Goal: Check status: Check status

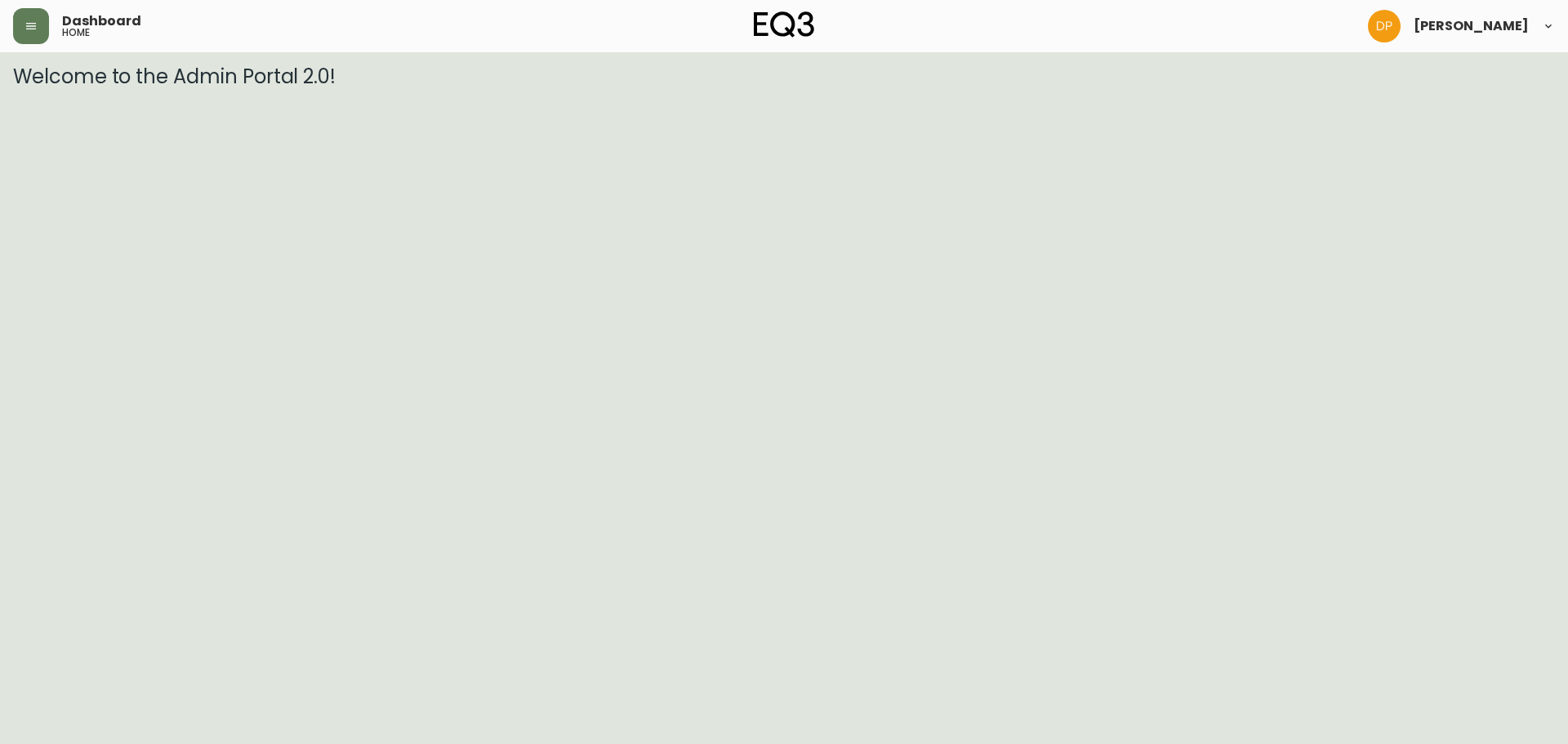
click at [27, 50] on div "Dashboard home [PERSON_NAME]" at bounding box center [783, 26] width 1541 height 52
click at [26, 46] on div "Dashboard home [PERSON_NAME]" at bounding box center [783, 26] width 1541 height 52
click at [31, 38] on button "button" at bounding box center [30, 26] width 36 height 36
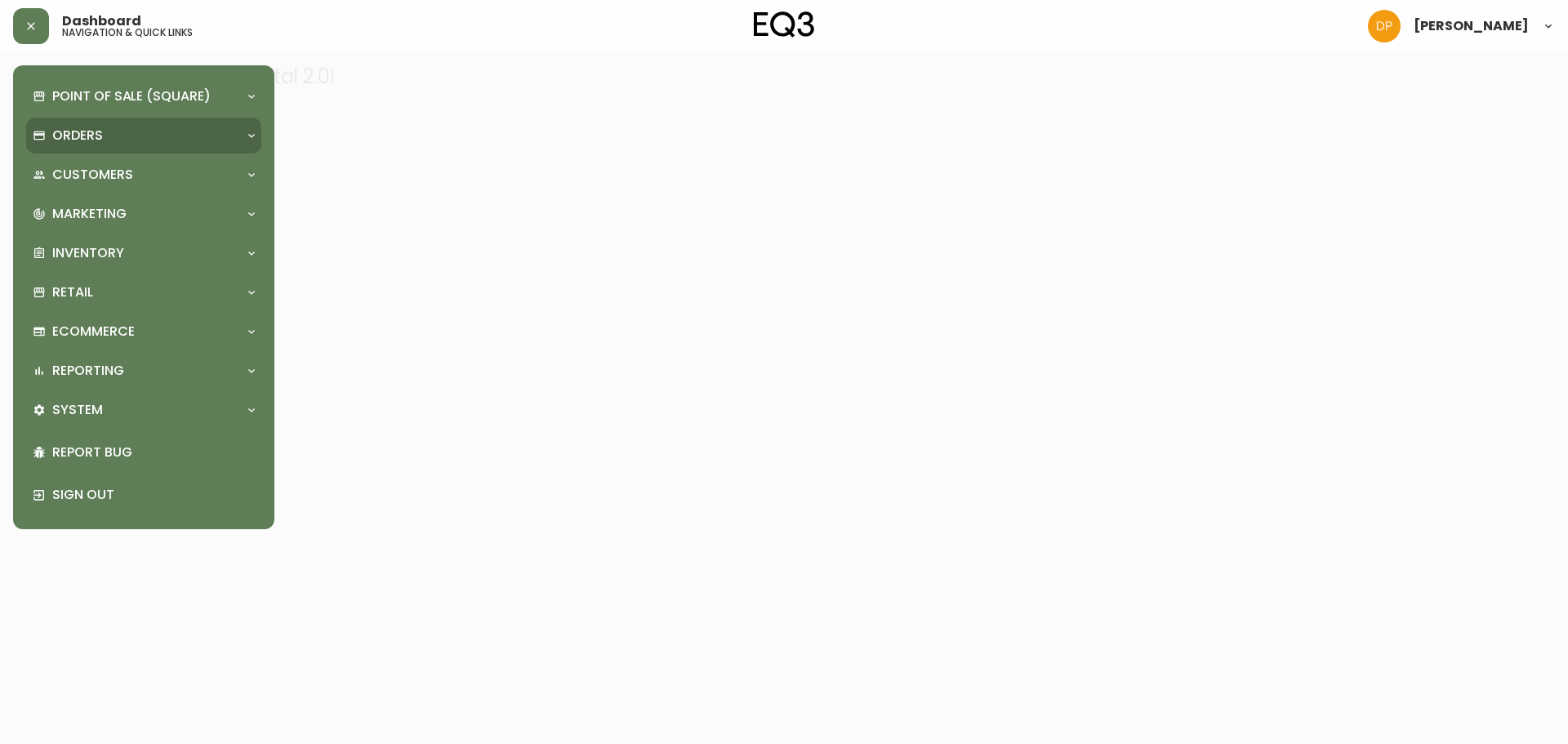
click at [126, 121] on div "Orders" at bounding box center [143, 135] width 235 height 36
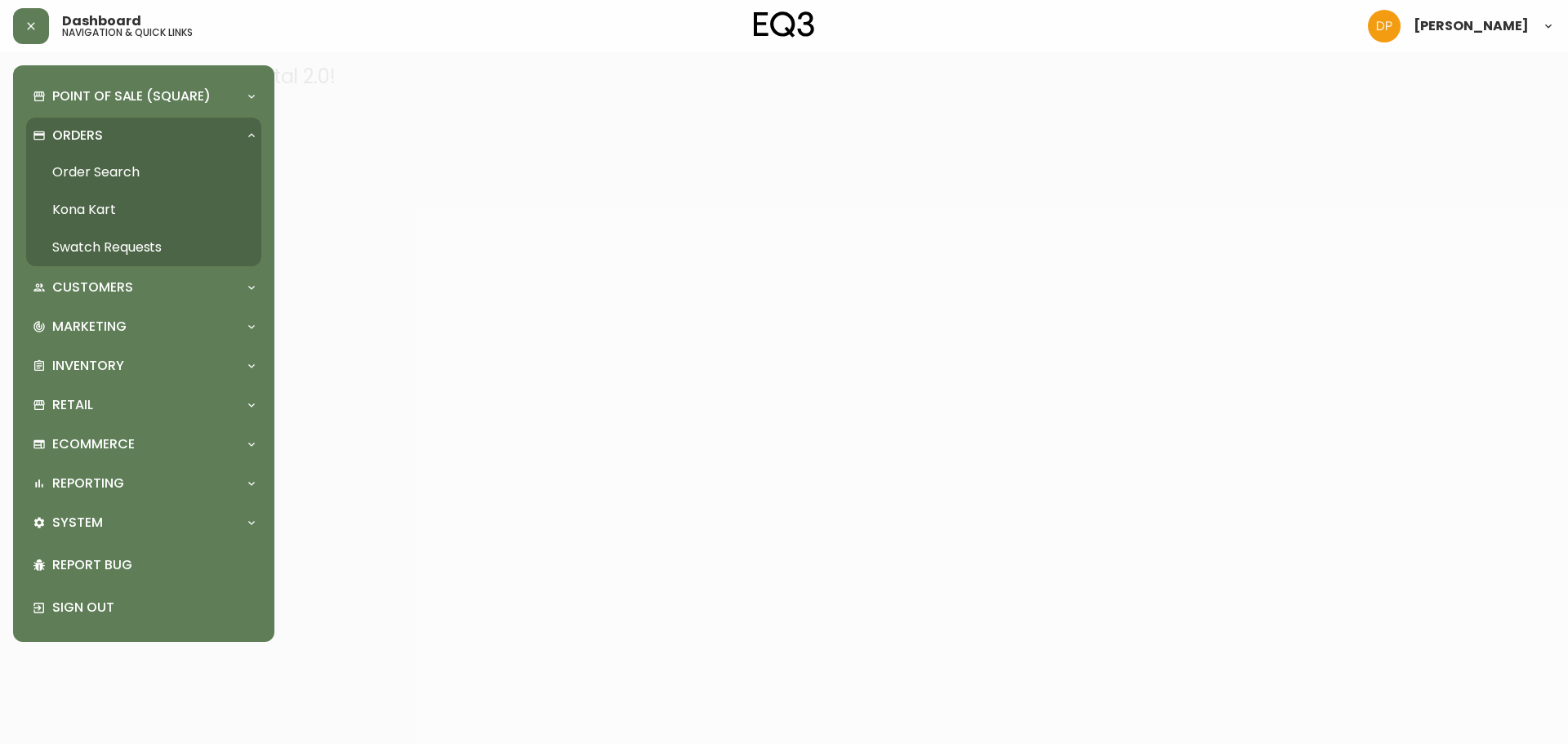
click at [148, 175] on link "Order Search" at bounding box center [143, 172] width 235 height 38
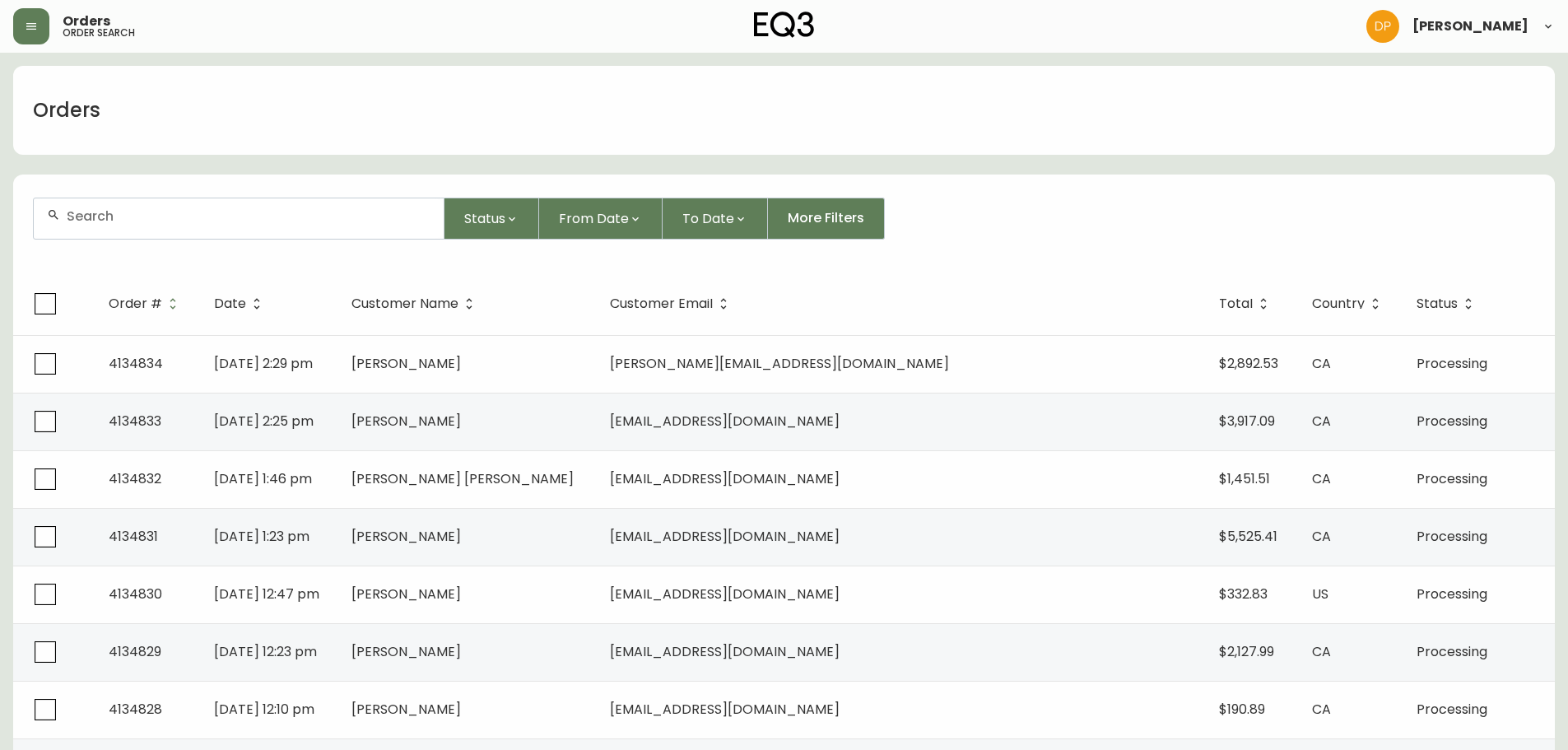
click at [199, 227] on div at bounding box center [238, 219] width 410 height 41
paste input "4133556"
type input "4133556"
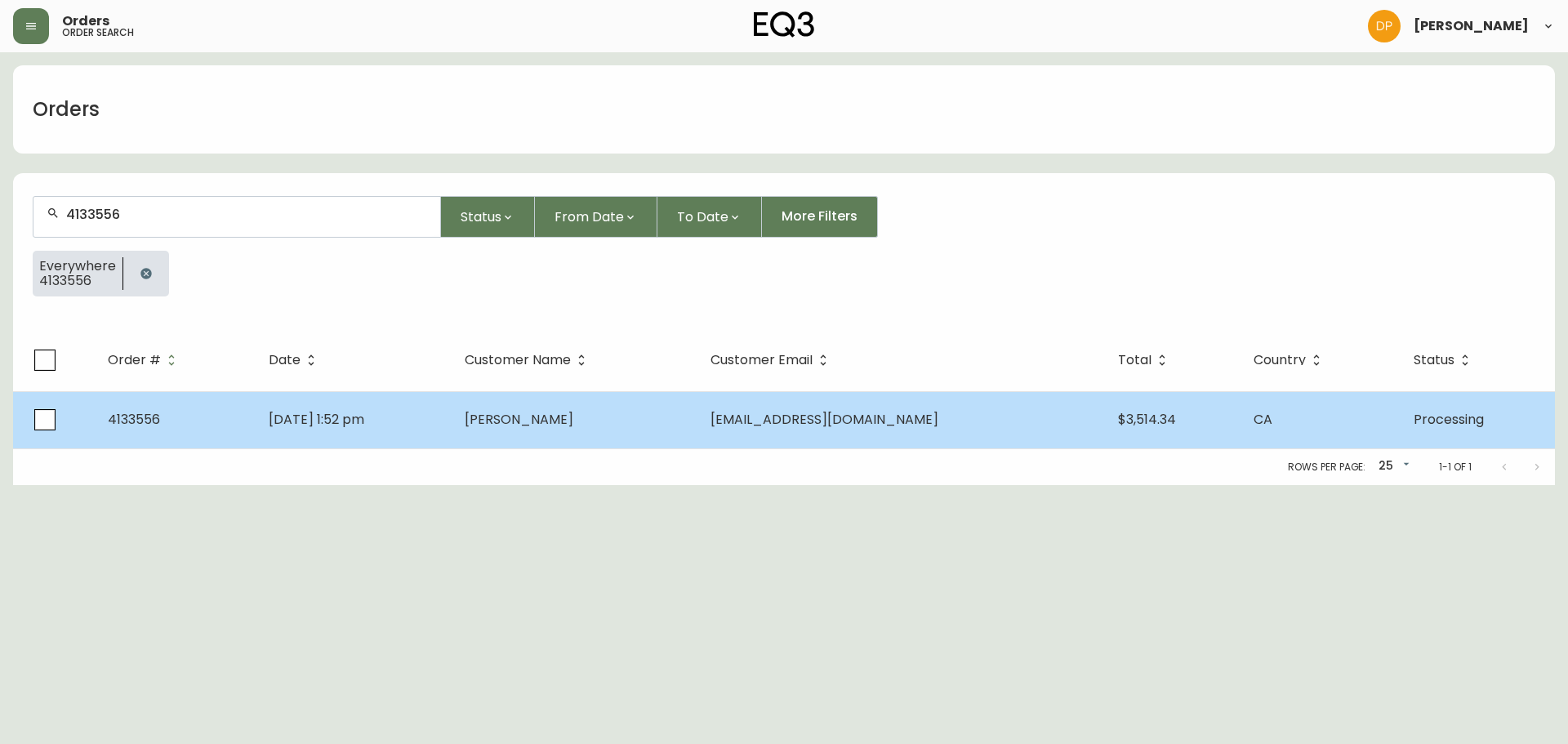
click at [403, 404] on td "[DATE] 1:52 pm" at bounding box center [353, 420] width 196 height 57
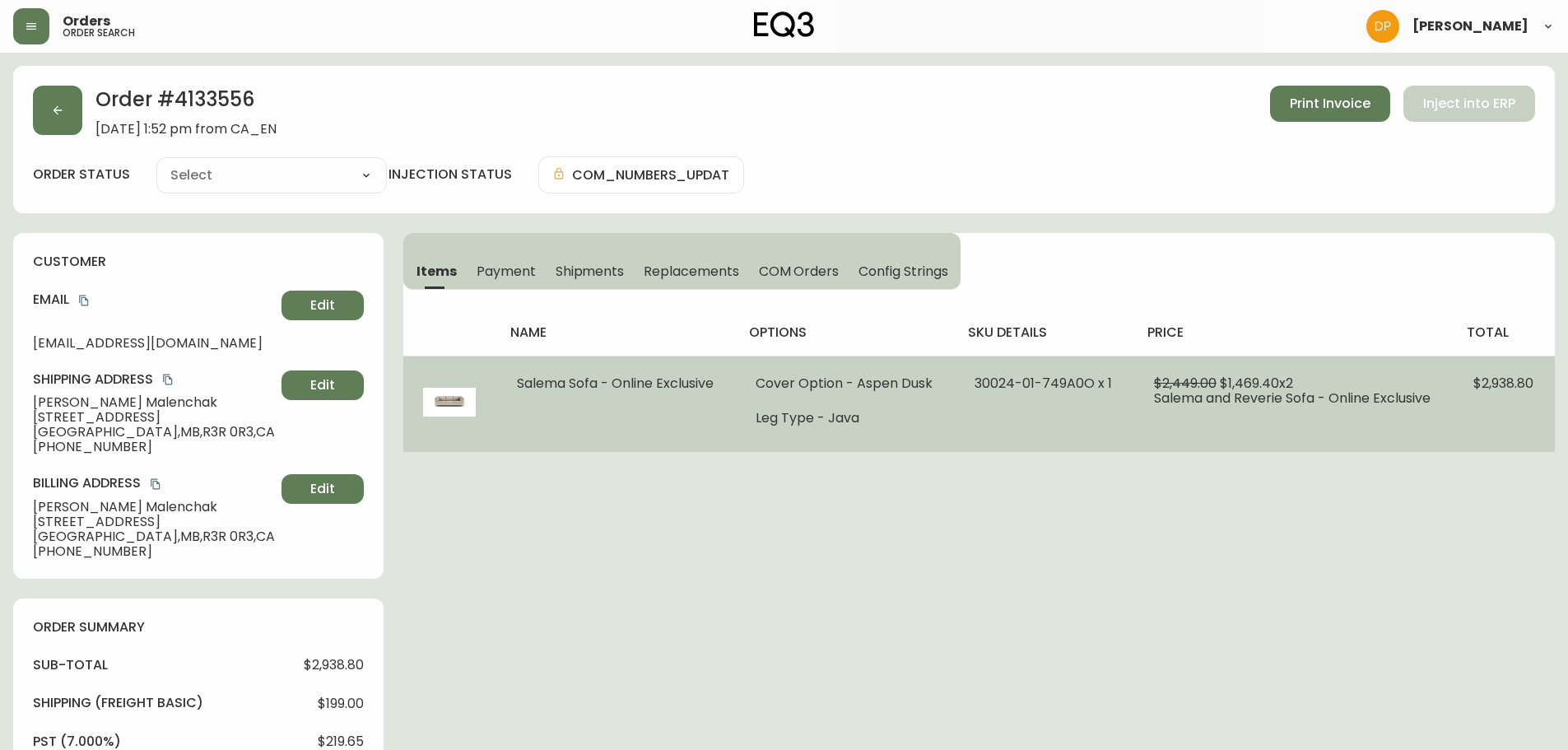
type input "Processing"
select select "PROCESSING"
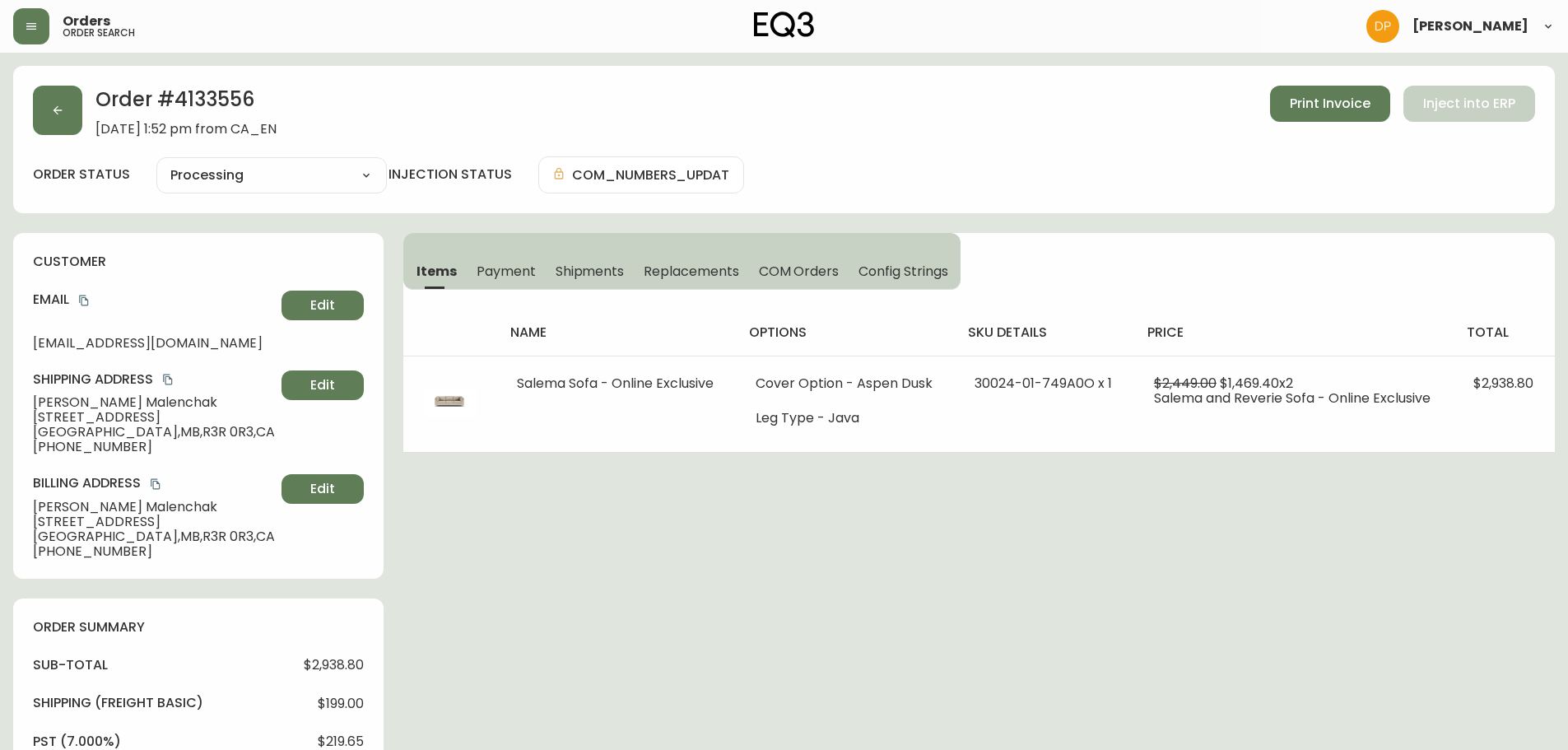
scroll to position [330, 0]
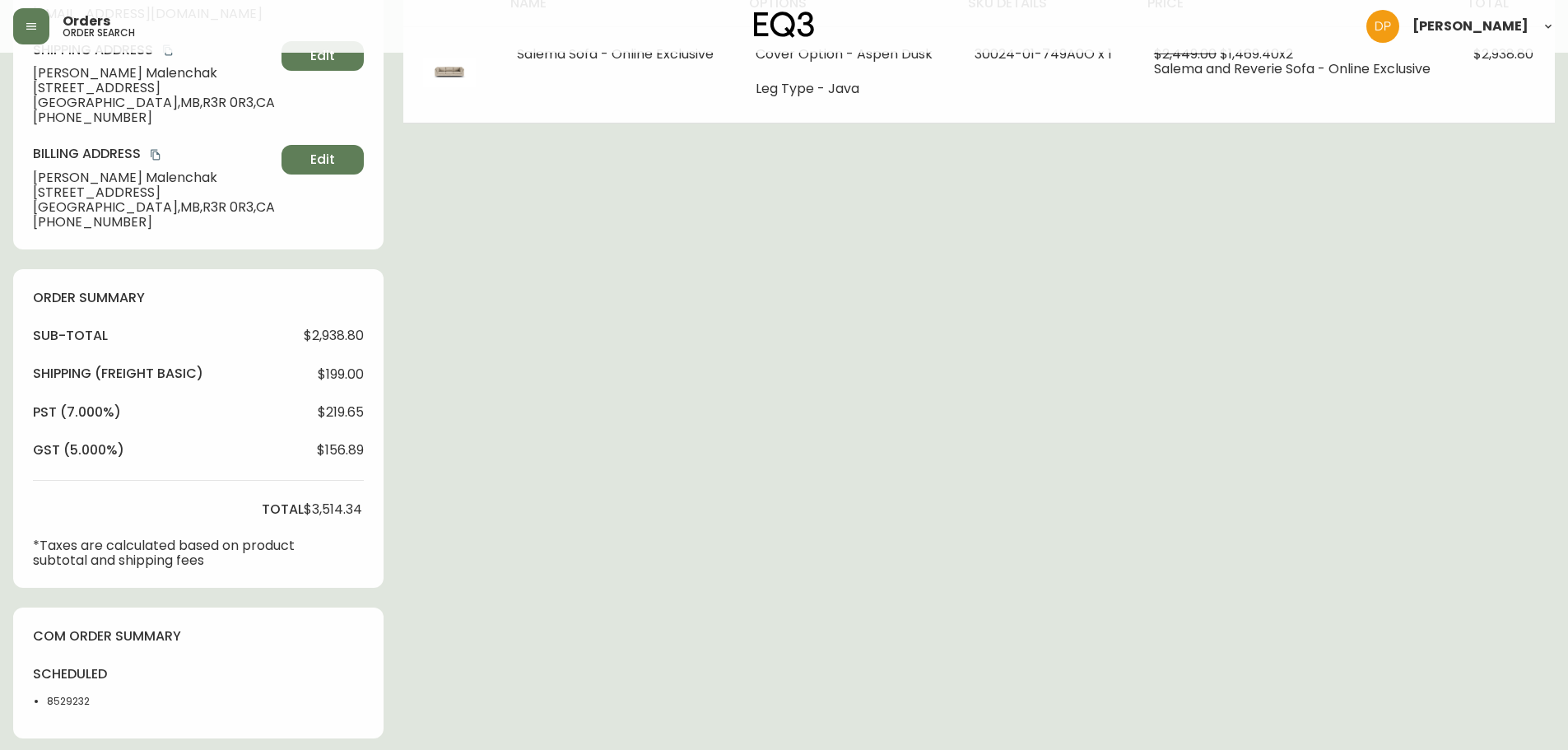
click at [56, 702] on li "8529232" at bounding box center [89, 702] width 83 height 15
copy li "8529232"
click at [2, 481] on main "Order # 4133556 [DATE] 1:52 pm from CA_EN Print Invoice Inject into ERP order s…" at bounding box center [784, 380] width 1568 height 1313
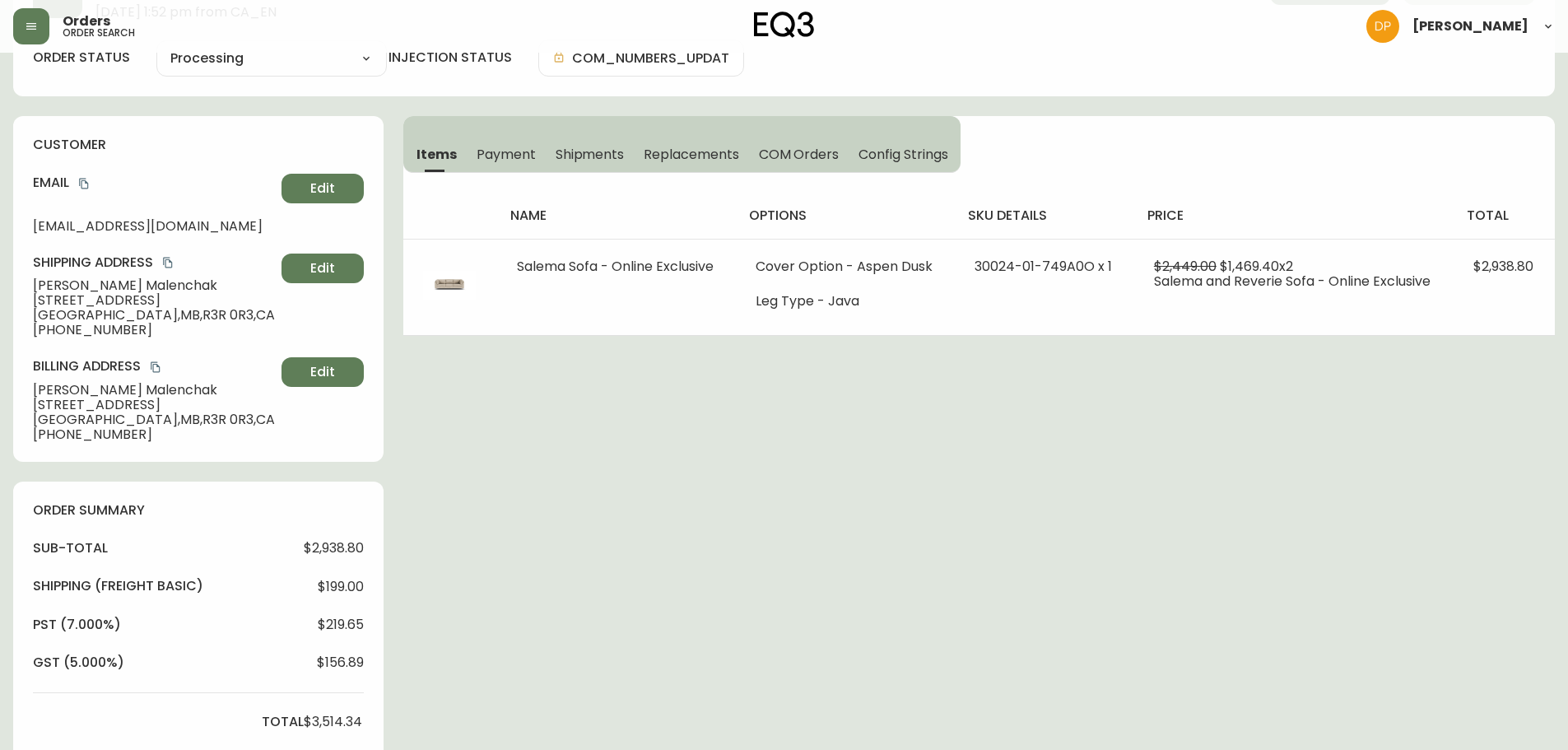
scroll to position [0, 0]
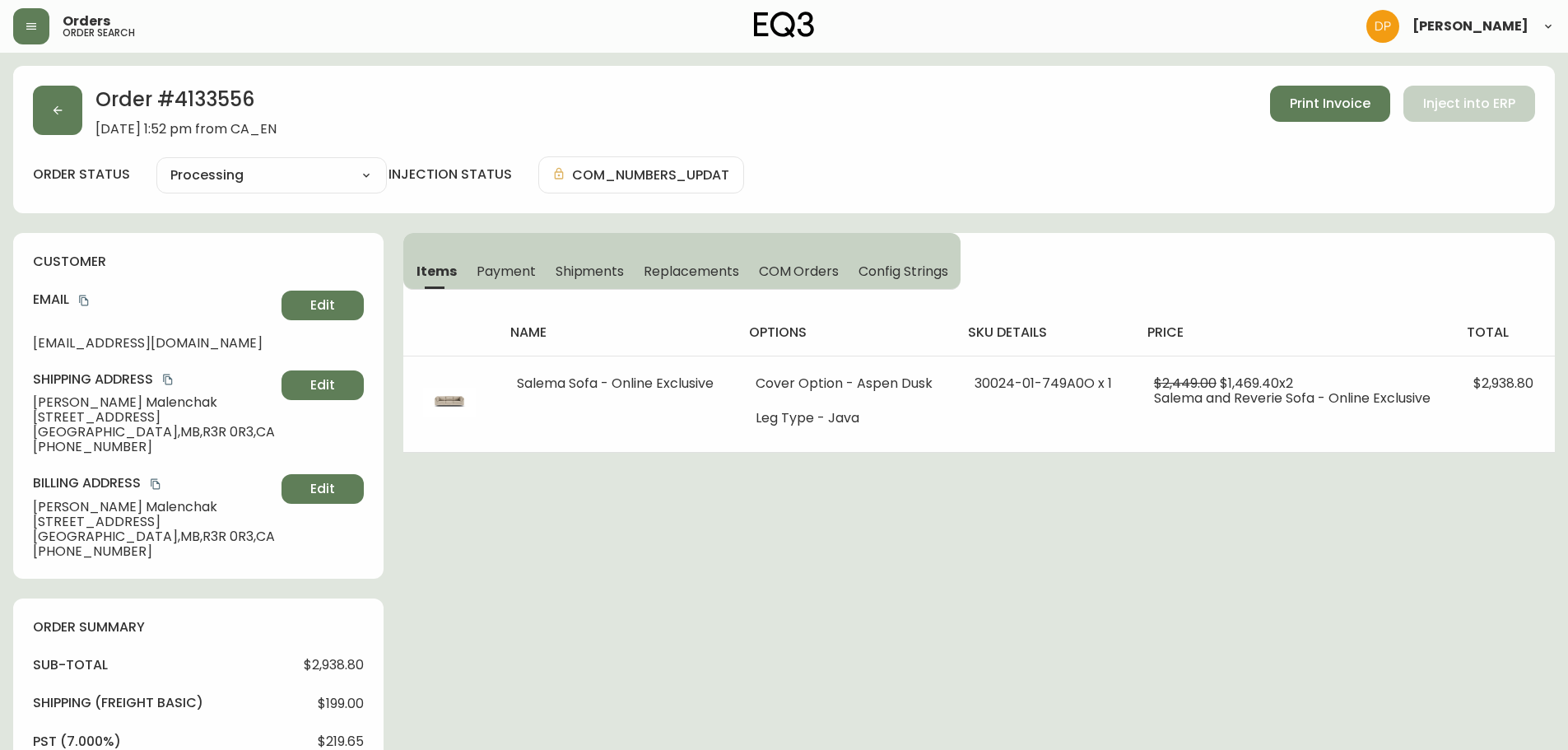
click at [505, 500] on div "Order # 4133556 [DATE] 1:52 pm from CA_EN Print Invoice Inject into ERP order s…" at bounding box center [784, 715] width 1542 height 1299
click at [46, 91] on button "button" at bounding box center [57, 109] width 49 height 49
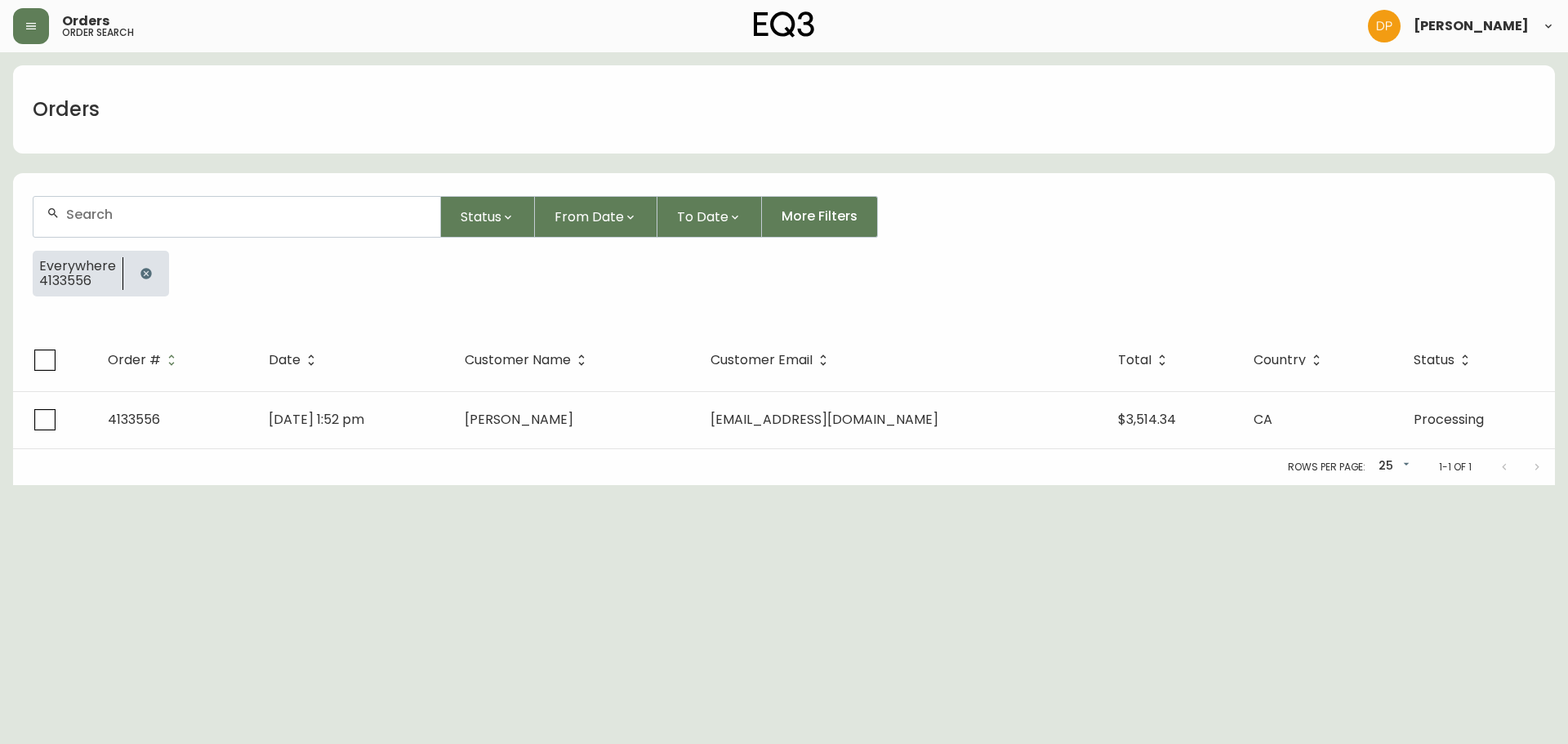
click at [149, 272] on icon "button" at bounding box center [146, 274] width 11 height 11
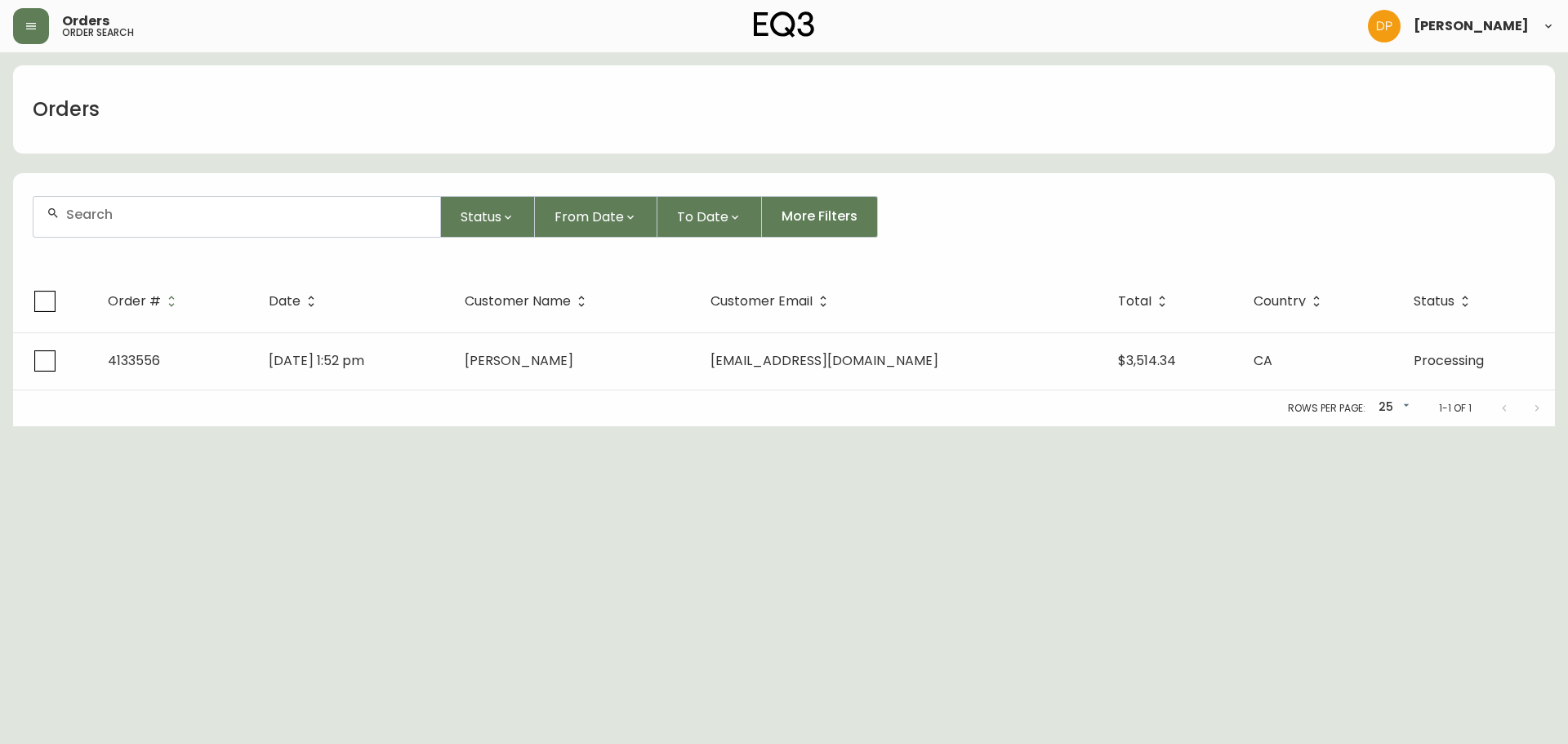
click at [145, 231] on div at bounding box center [236, 217] width 407 height 40
paste input "4133809"
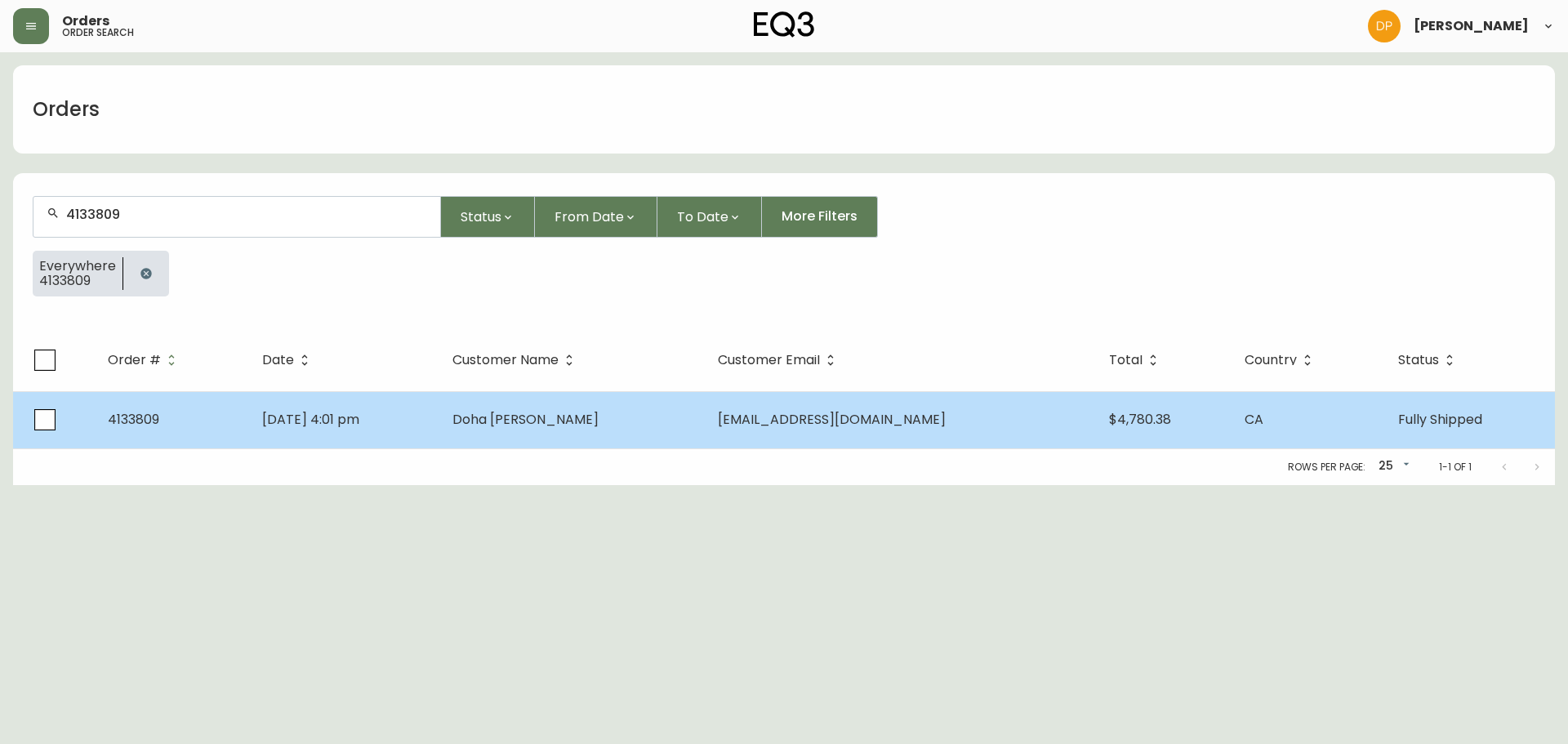
type input "4133809"
click at [439, 428] on td "[DATE] 4:01 pm" at bounding box center [343, 420] width 190 height 57
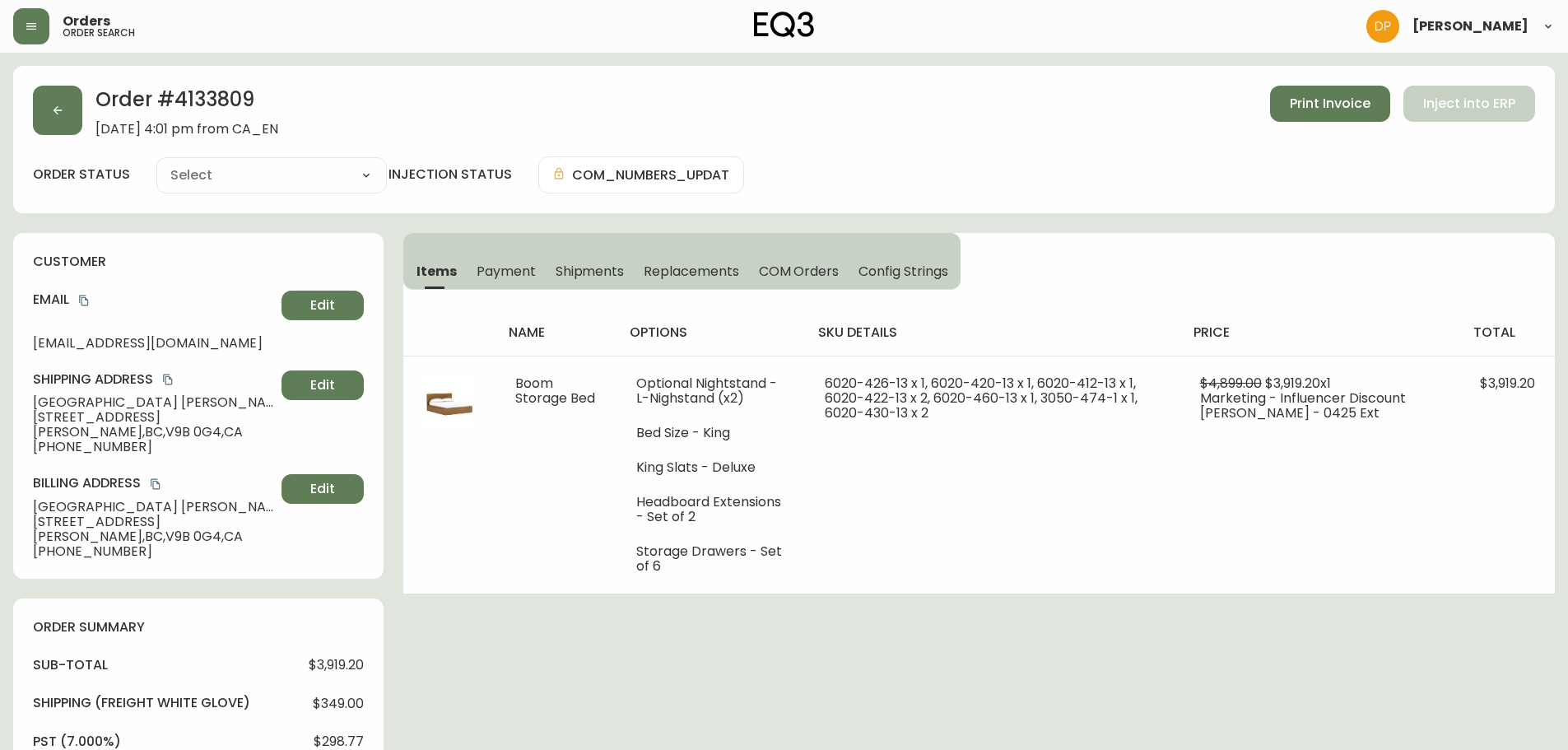
type input "Fully Shipped"
select select "FULLY_SHIPPED"
drag, startPoint x: 34, startPoint y: 430, endPoint x: 116, endPoint y: 431, distance: 82.0
click at [116, 431] on span "[PERSON_NAME][GEOGRAPHIC_DATA] , V9B 0G4 , [GEOGRAPHIC_DATA]" at bounding box center [154, 432] width 242 height 15
drag, startPoint x: 205, startPoint y: 435, endPoint x: 35, endPoint y: 396, distance: 174.4
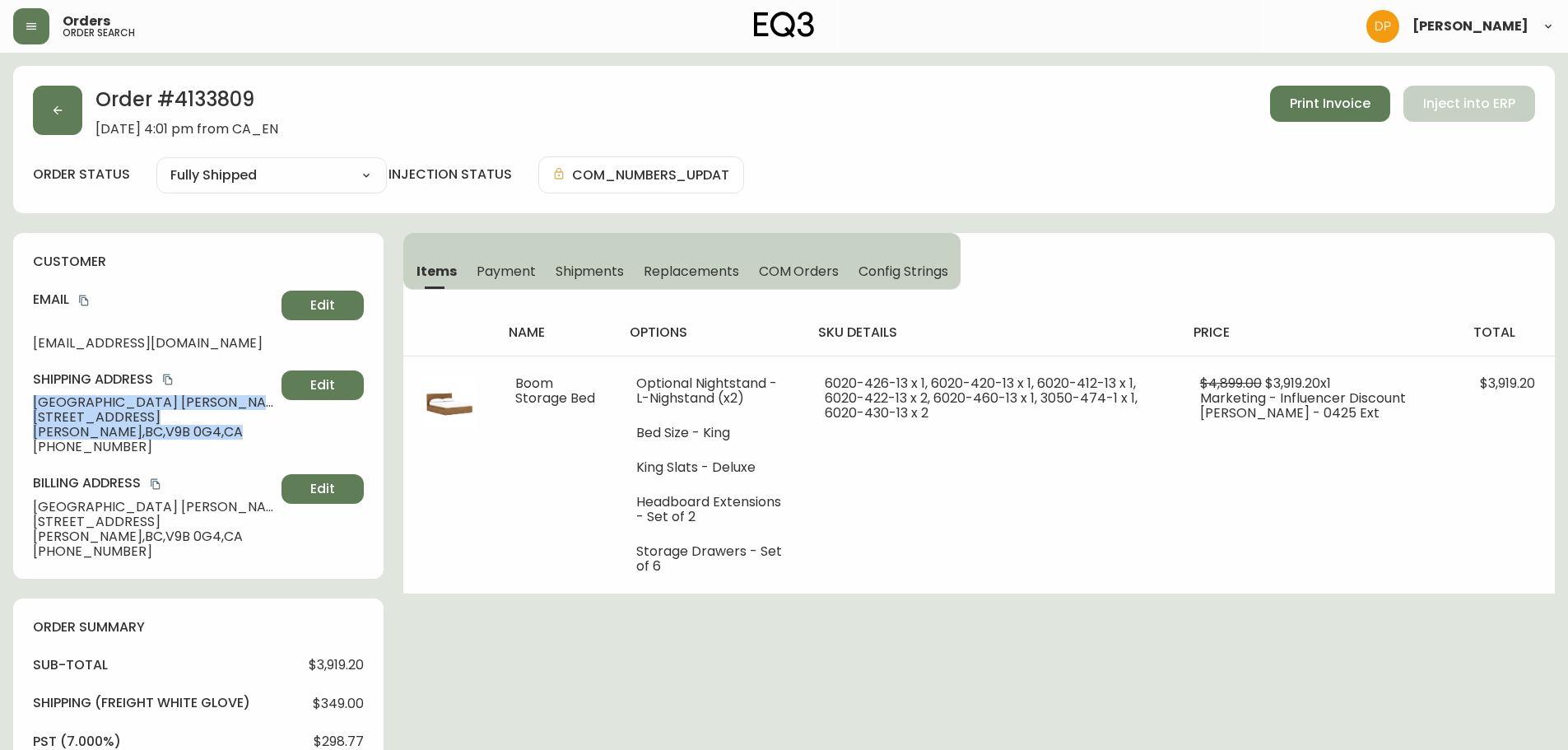
click at [35, 396] on div "Shipping Address [GEOGRAPHIC_DATA] [STREET_ADDRESS][PERSON_NAME] [PHONE_NUMBER]…" at bounding box center [199, 412] width 331 height 84
click at [97, 439] on span "[PERSON_NAME][GEOGRAPHIC_DATA] , V9B 0G4 , [GEOGRAPHIC_DATA]" at bounding box center [154, 432] width 242 height 15
drag, startPoint x: 145, startPoint y: 424, endPoint x: 159, endPoint y: 425, distance: 14.0
click at [146, 424] on span "[STREET_ADDRESS]" at bounding box center [154, 418] width 242 height 15
drag, startPoint x: 198, startPoint y: 433, endPoint x: 34, endPoint y: 413, distance: 165.2
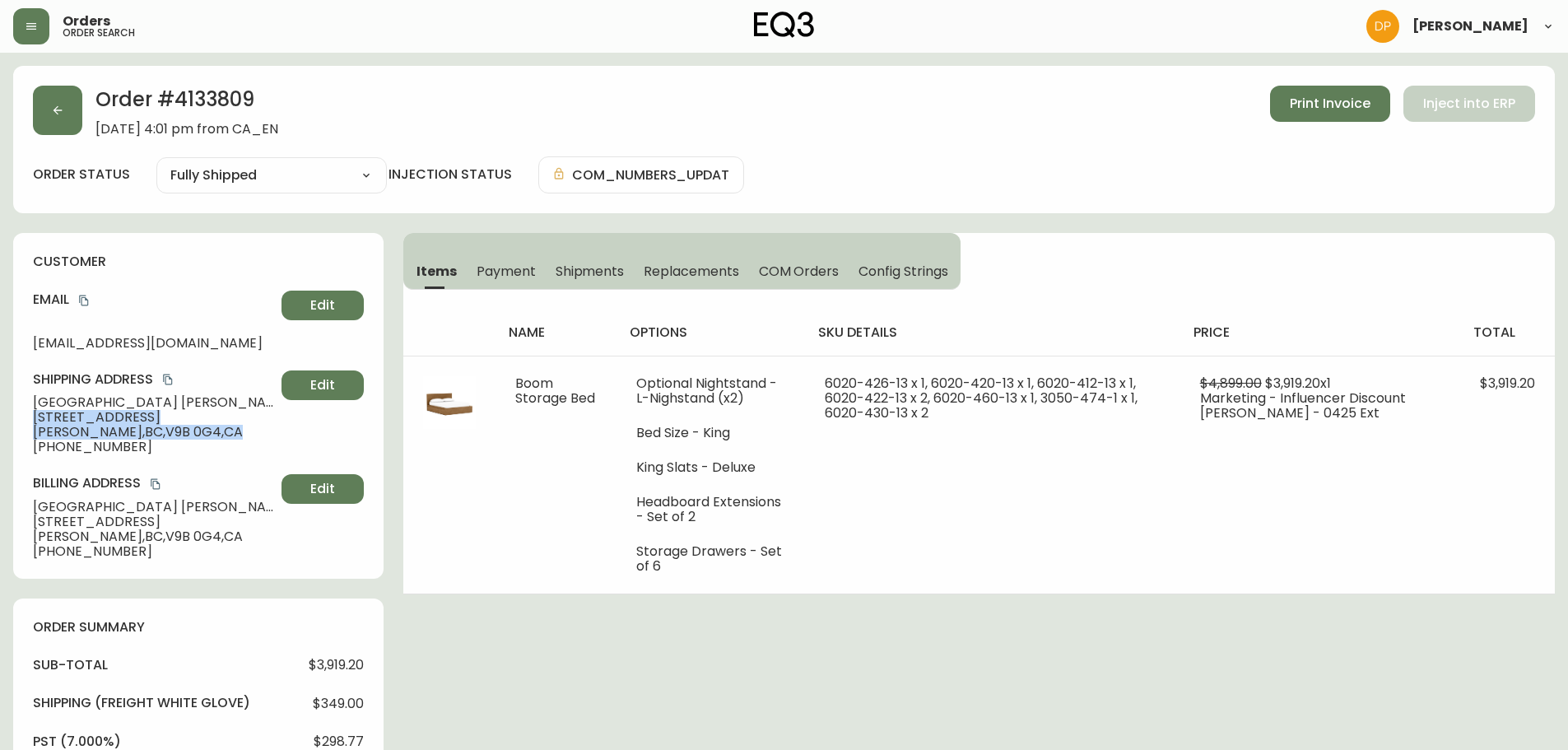
click at [34, 413] on div "Shipping Address [GEOGRAPHIC_DATA] [STREET_ADDRESS][PERSON_NAME] [PHONE_NUMBER]…" at bounding box center [199, 412] width 331 height 84
copy div "[STREET_ADDRESS][PERSON_NAME]"
click at [78, 124] on button "button" at bounding box center [57, 109] width 49 height 49
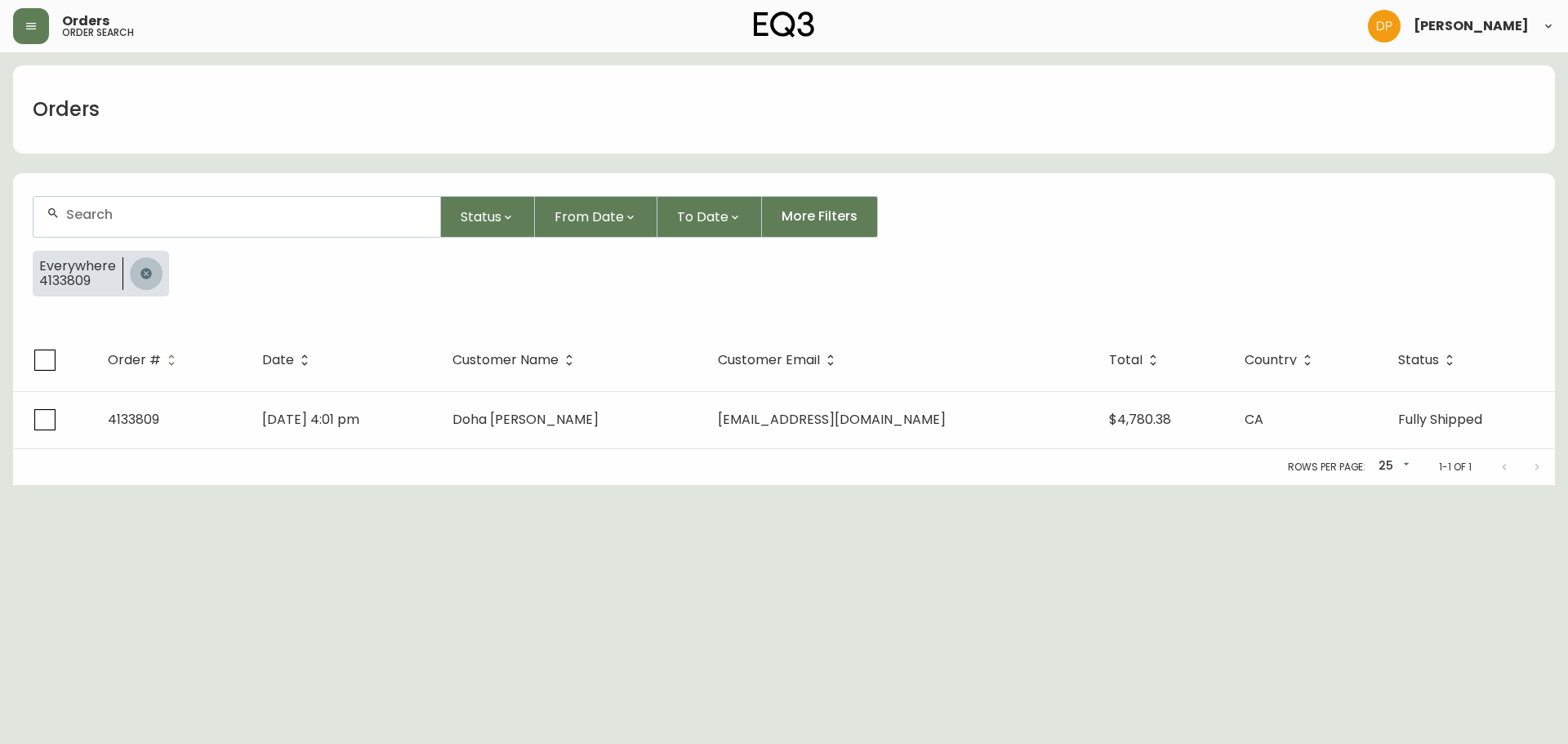
click at [145, 284] on button "button" at bounding box center [146, 274] width 33 height 33
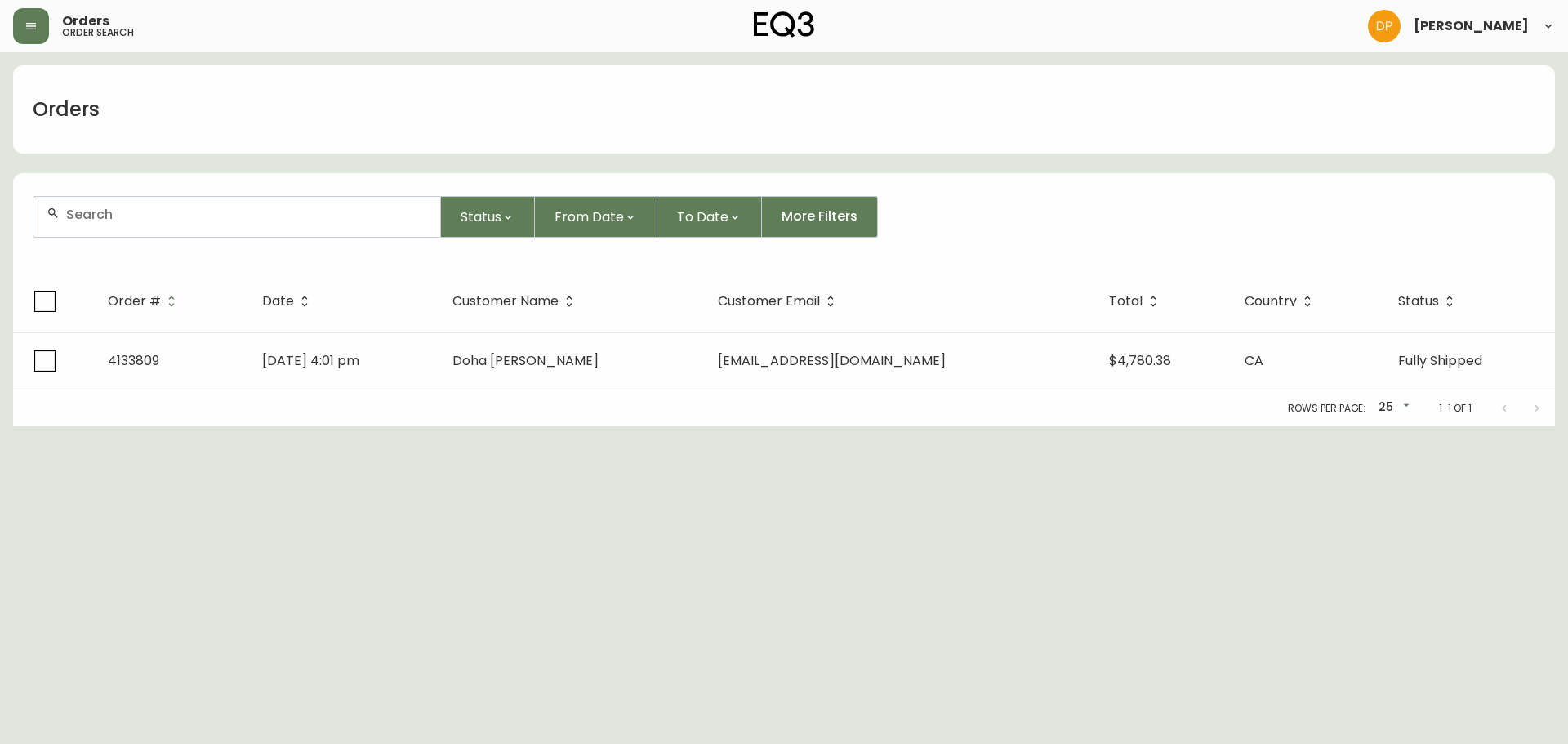
click at [155, 224] on div at bounding box center [236, 217] width 407 height 40
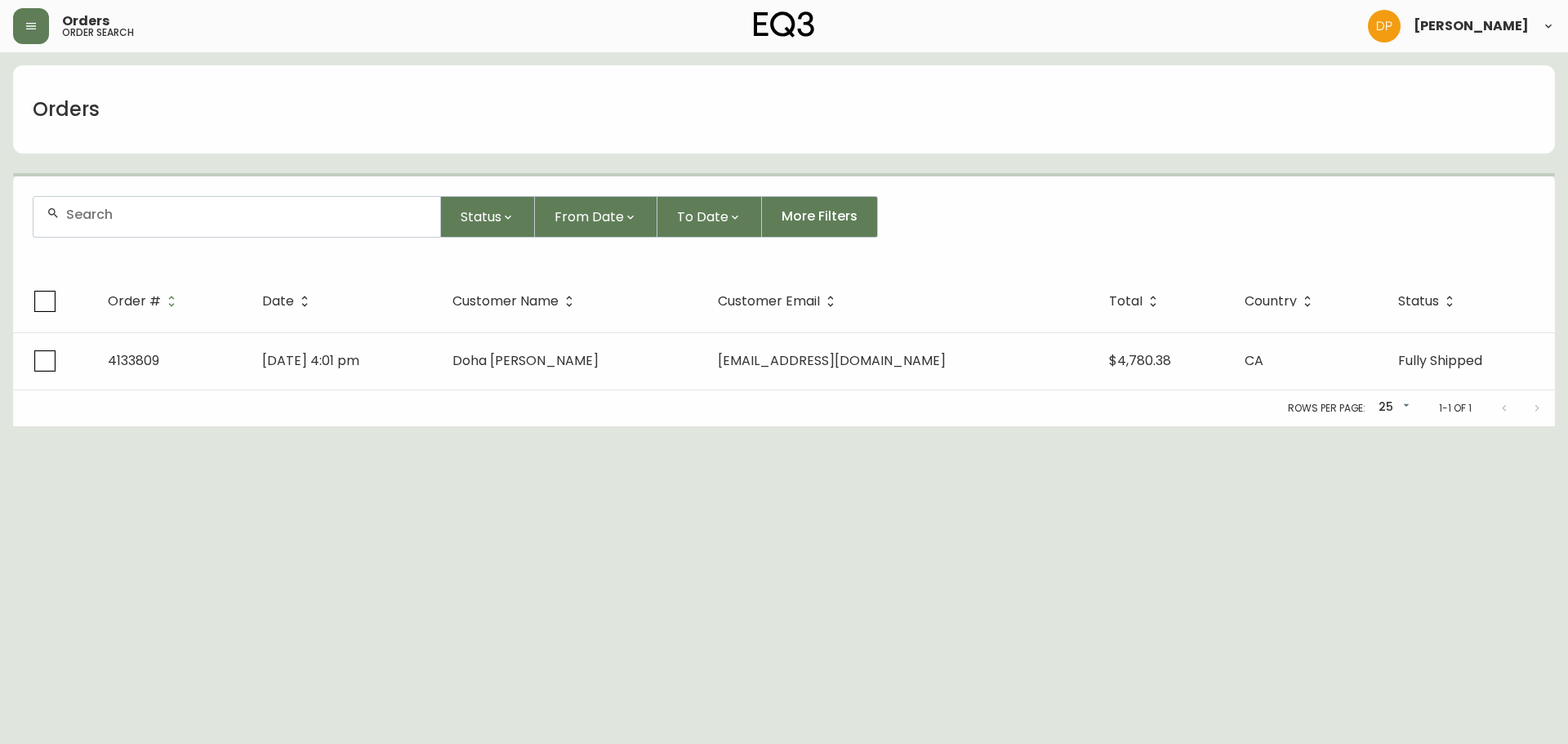
paste input "4133556"
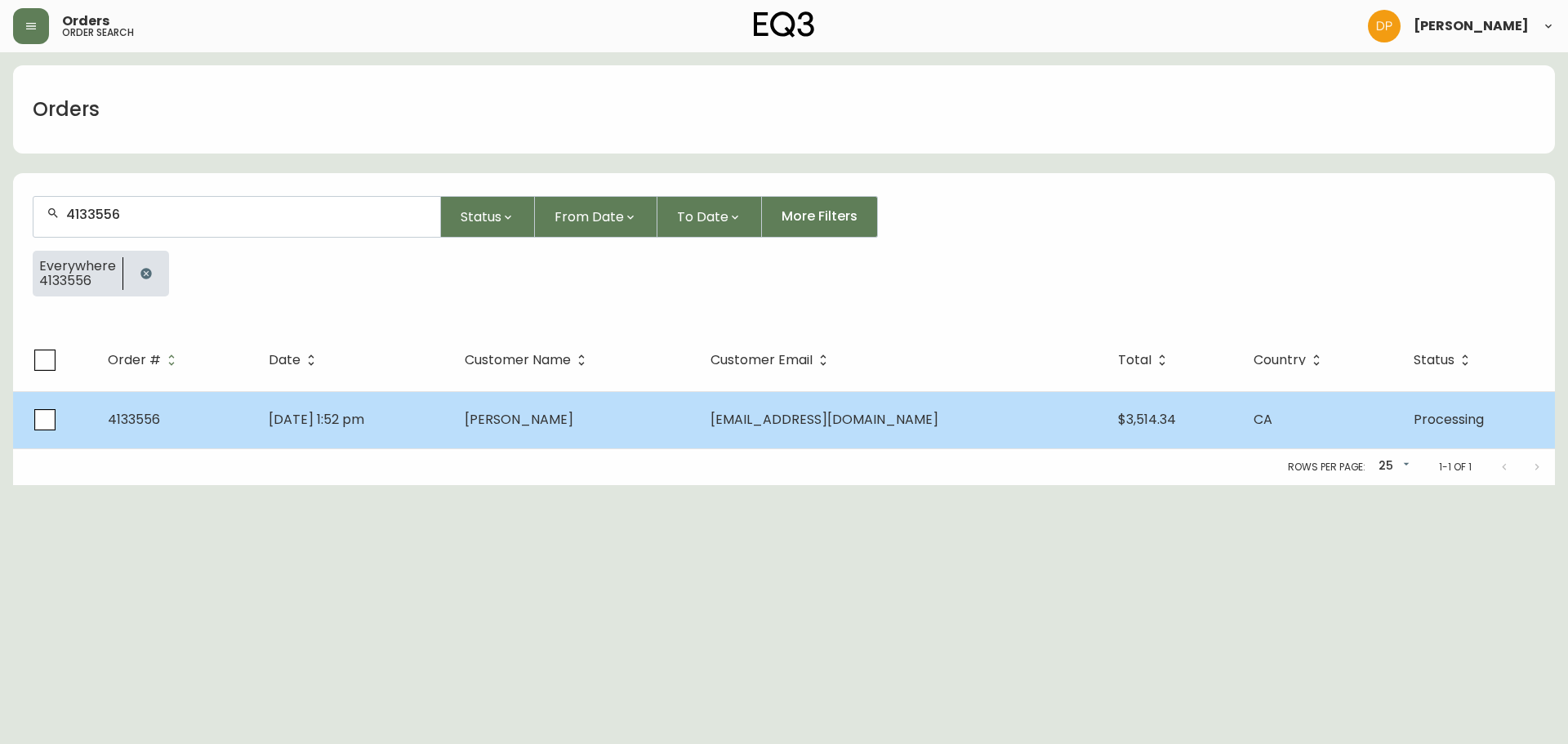
type input "4133556"
click at [304, 440] on td "[DATE] 1:52 pm" at bounding box center [353, 420] width 196 height 57
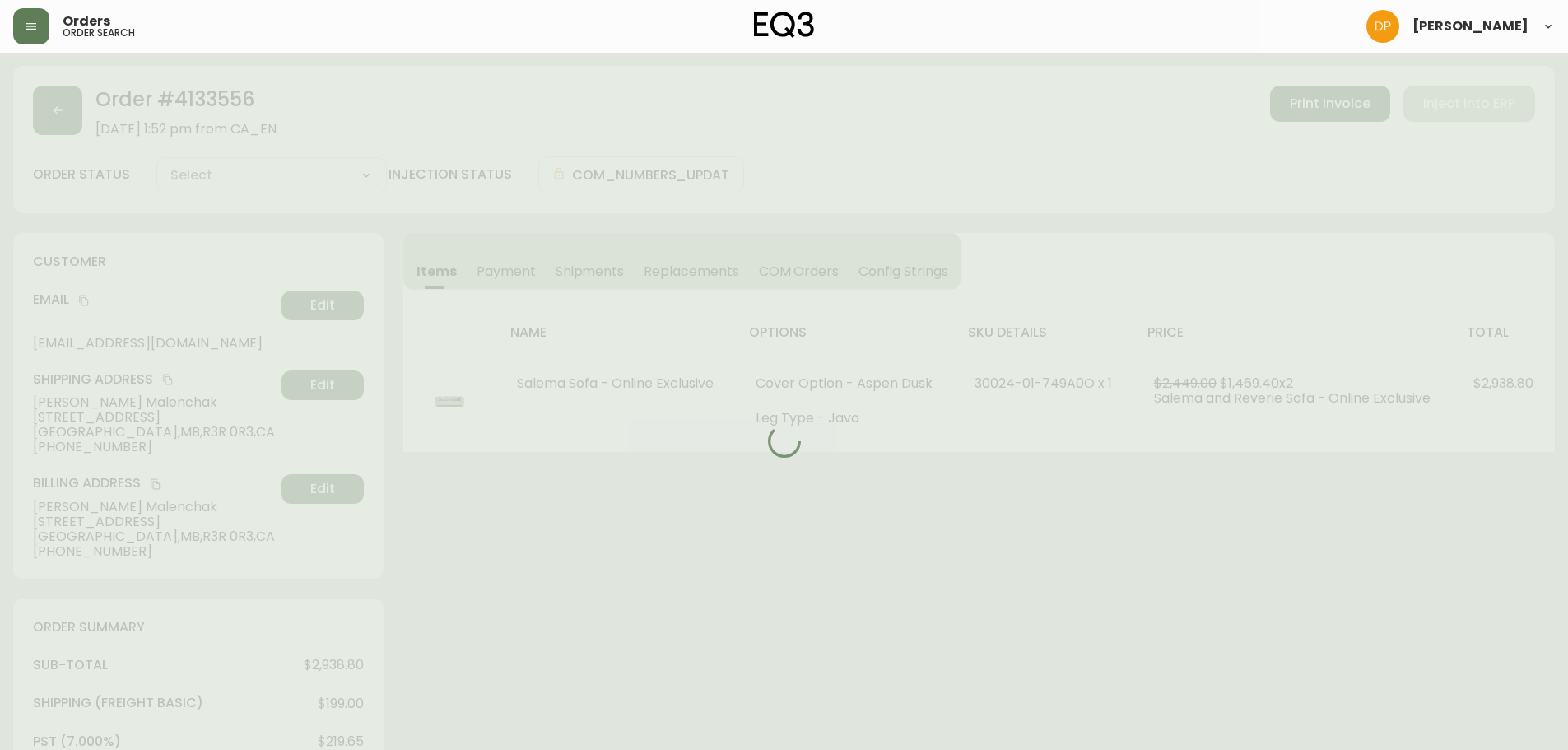
type input "Processing"
select select "PROCESSING"
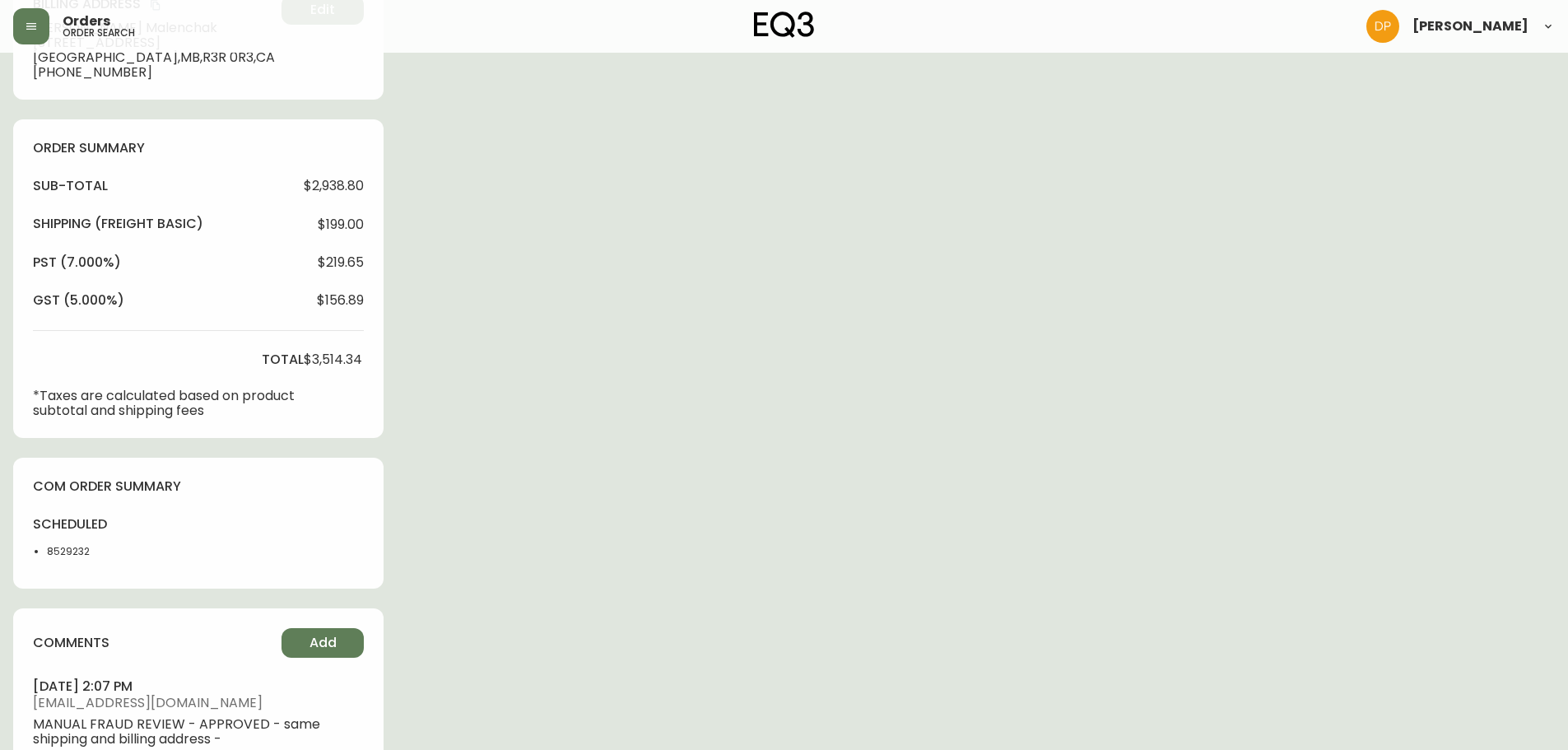
scroll to position [494, 0]
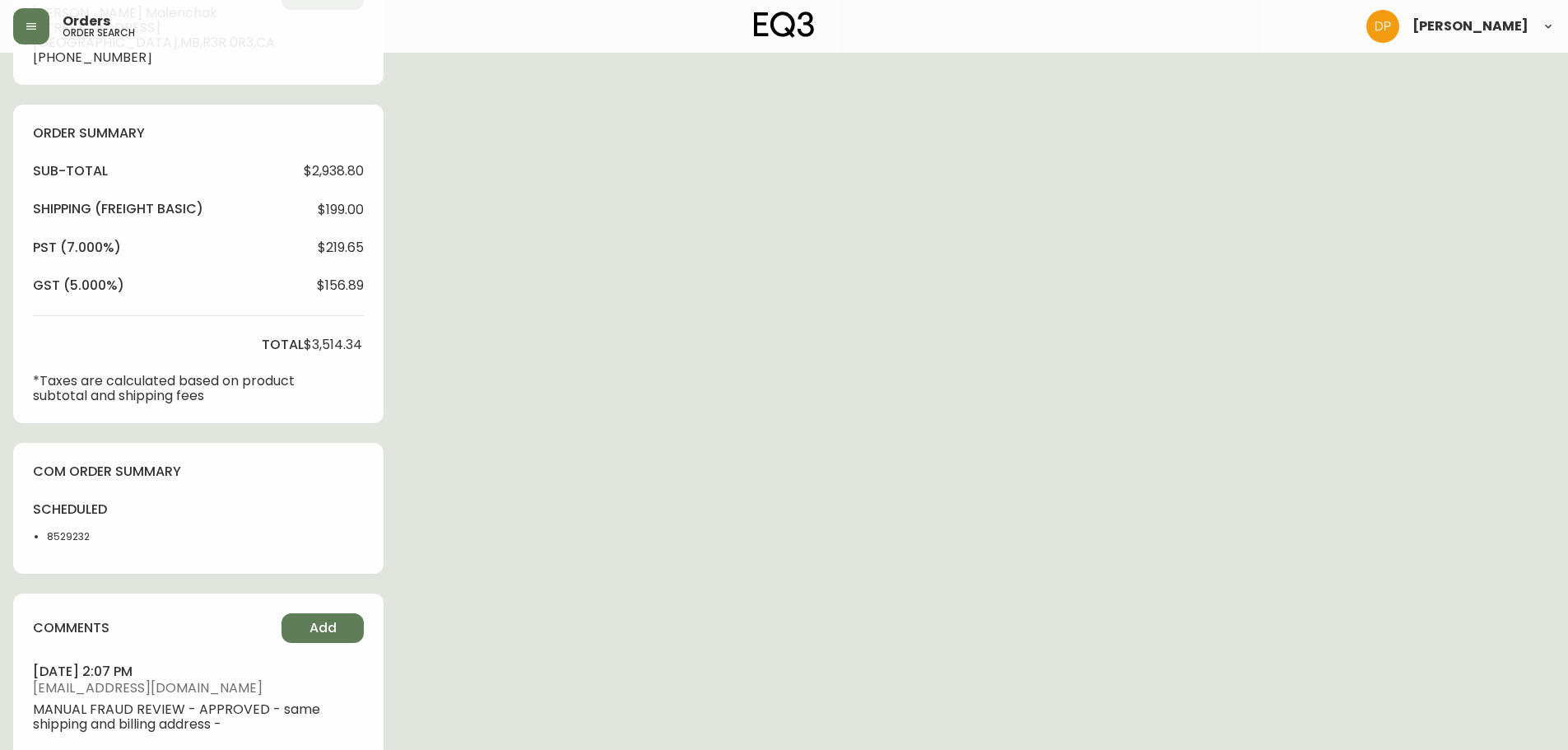
click at [85, 533] on li "8529232" at bounding box center [89, 537] width 83 height 15
click at [69, 533] on li "8529232" at bounding box center [89, 537] width 83 height 15
copy li "8529232"
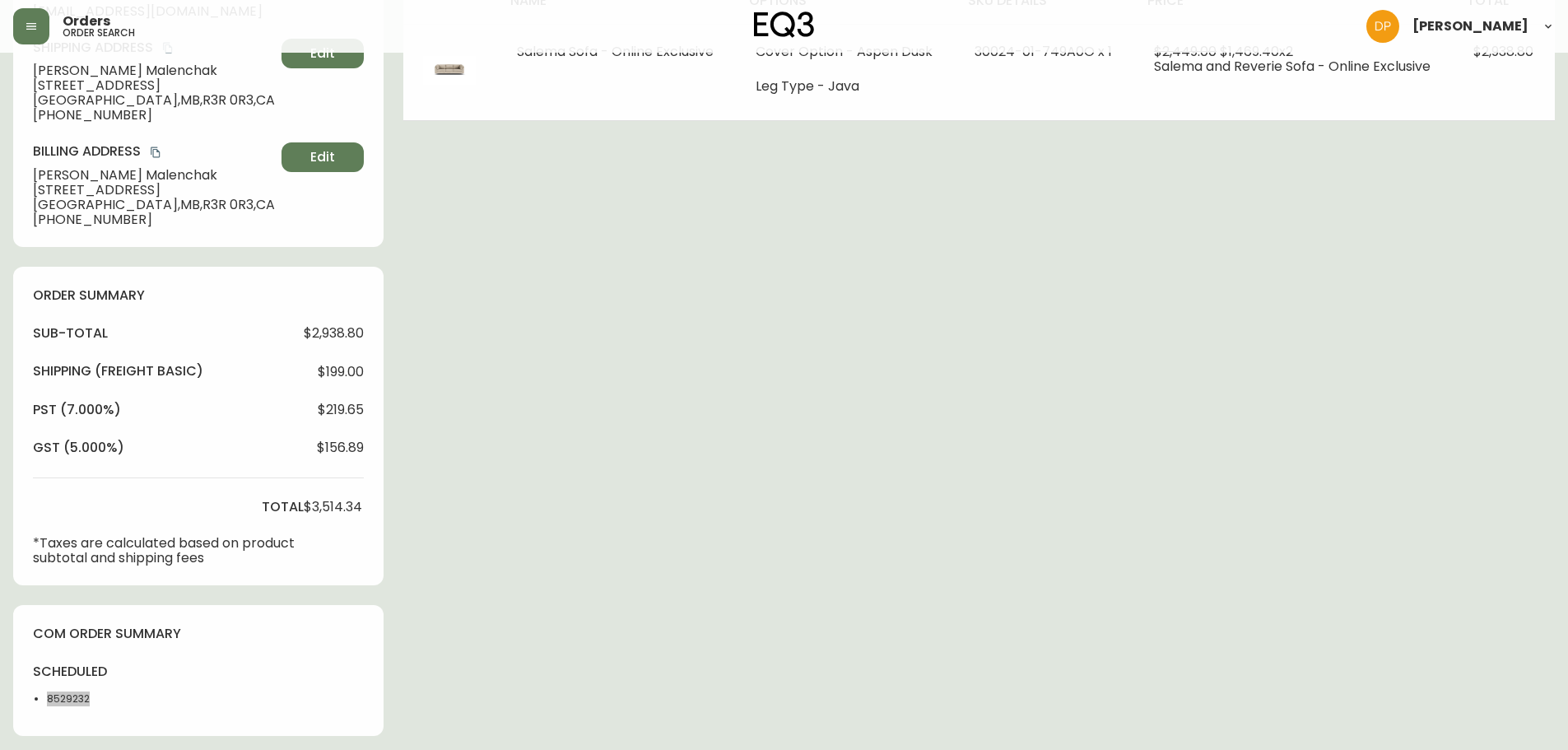
scroll to position [82, 0]
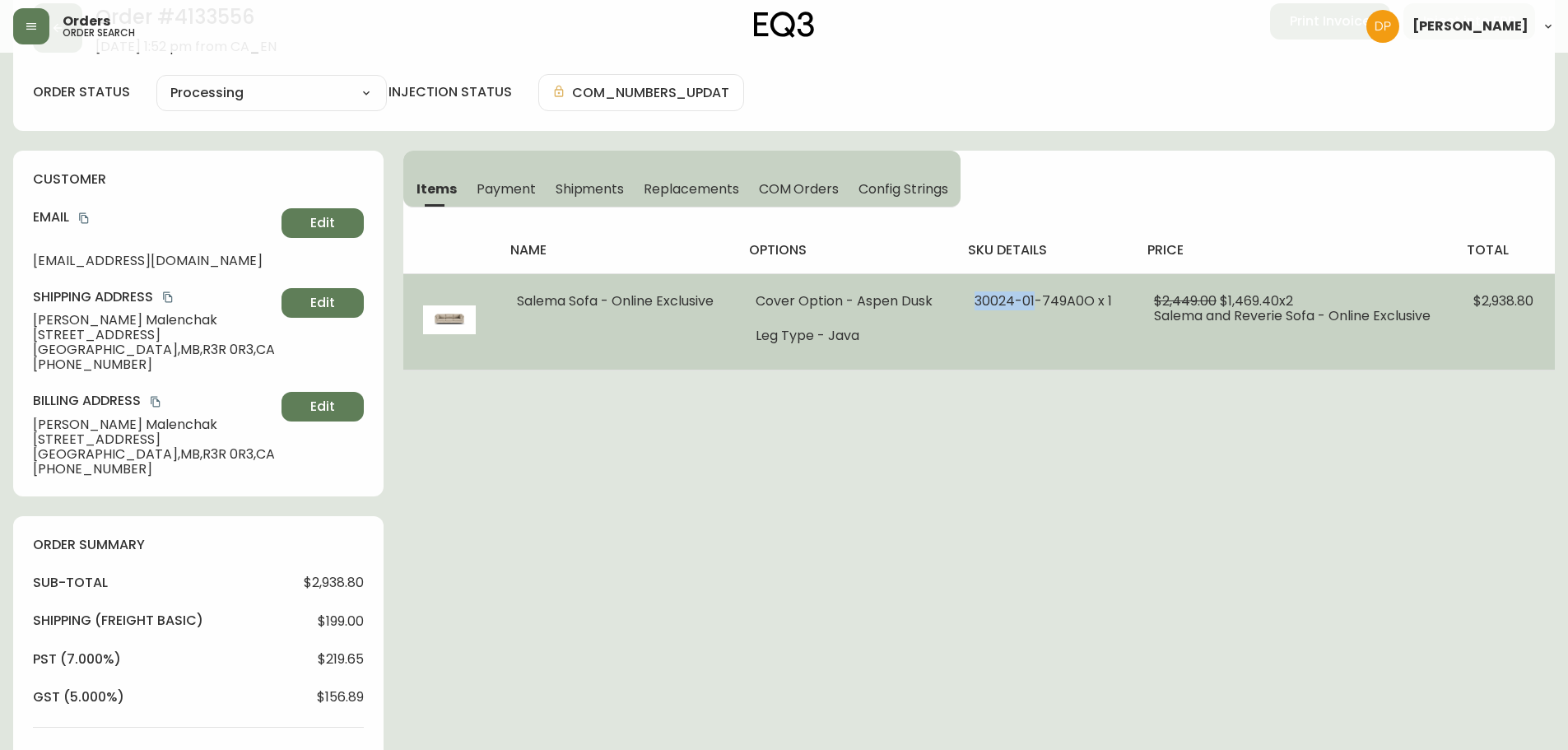
copy span "30024-01"
drag, startPoint x: 1033, startPoint y: 298, endPoint x: 970, endPoint y: 299, distance: 63.0
click at [970, 299] on td "30024-01-749A0O x 1" at bounding box center [1045, 321] width 180 height 96
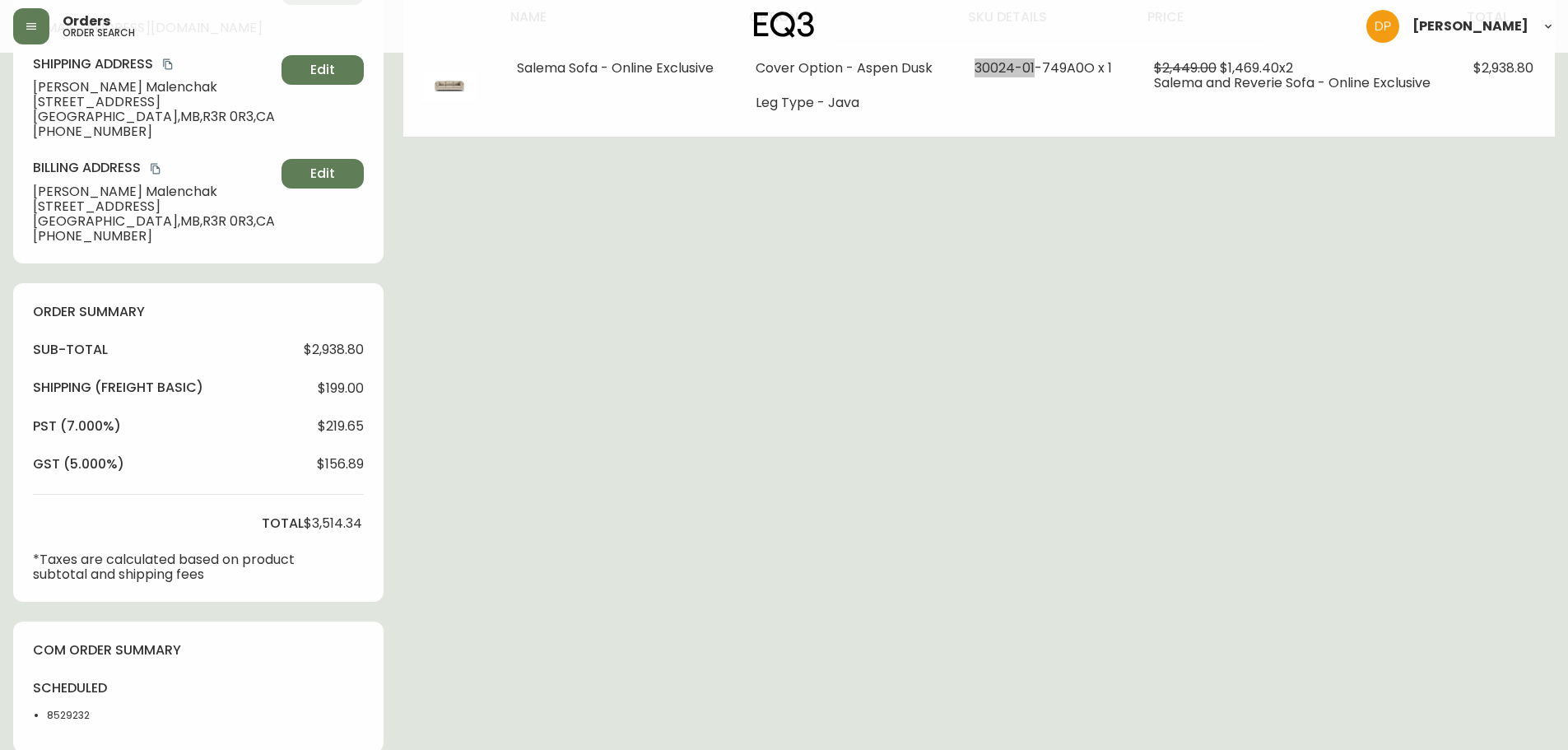
scroll to position [577, 0]
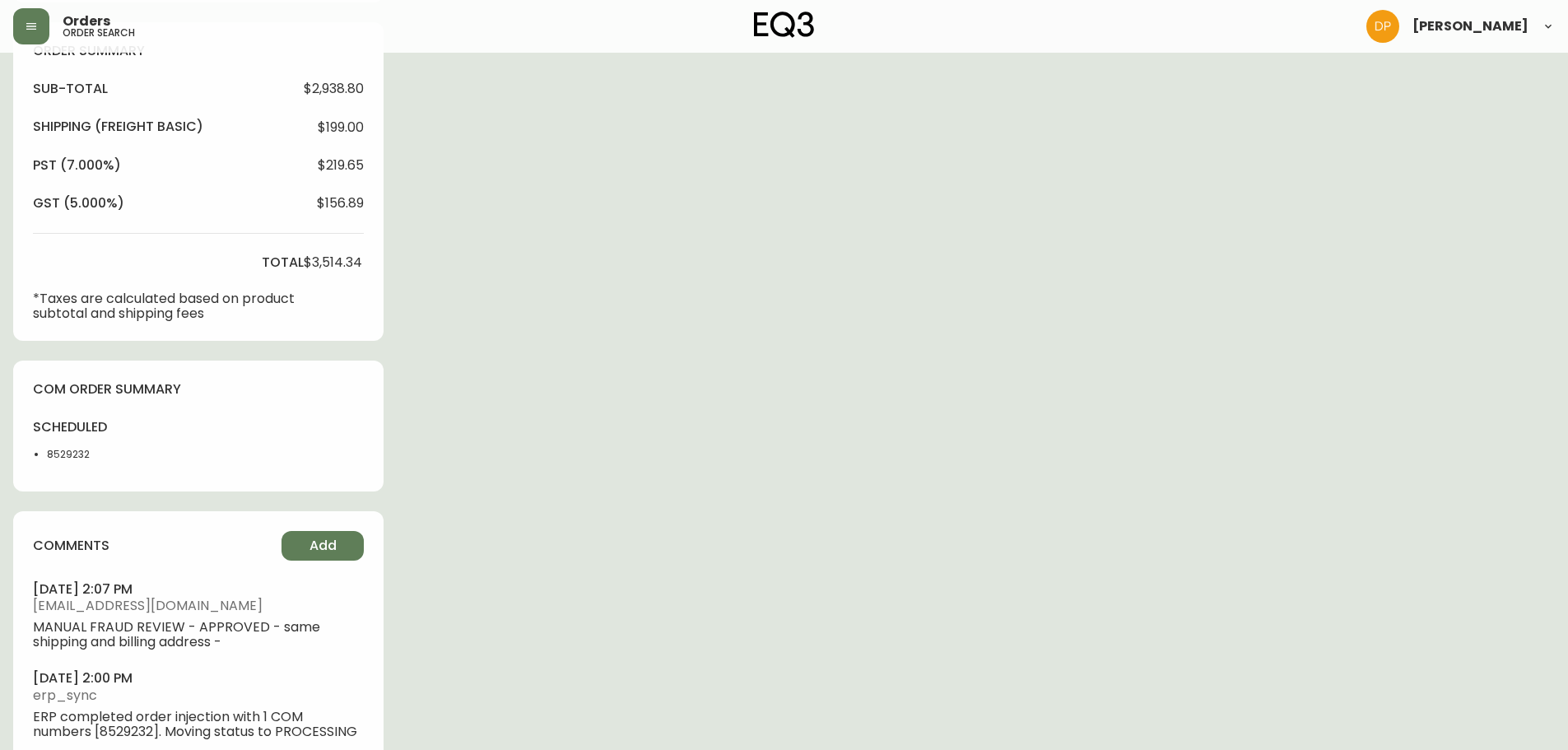
click at [79, 456] on li "8529232" at bounding box center [89, 455] width 83 height 15
copy li "8529232"
click at [428, 649] on div "Order # 4133556 [DATE] 1:52 pm from CA_EN Print Invoice Inject into ERP order s…" at bounding box center [784, 139] width 1542 height 1299
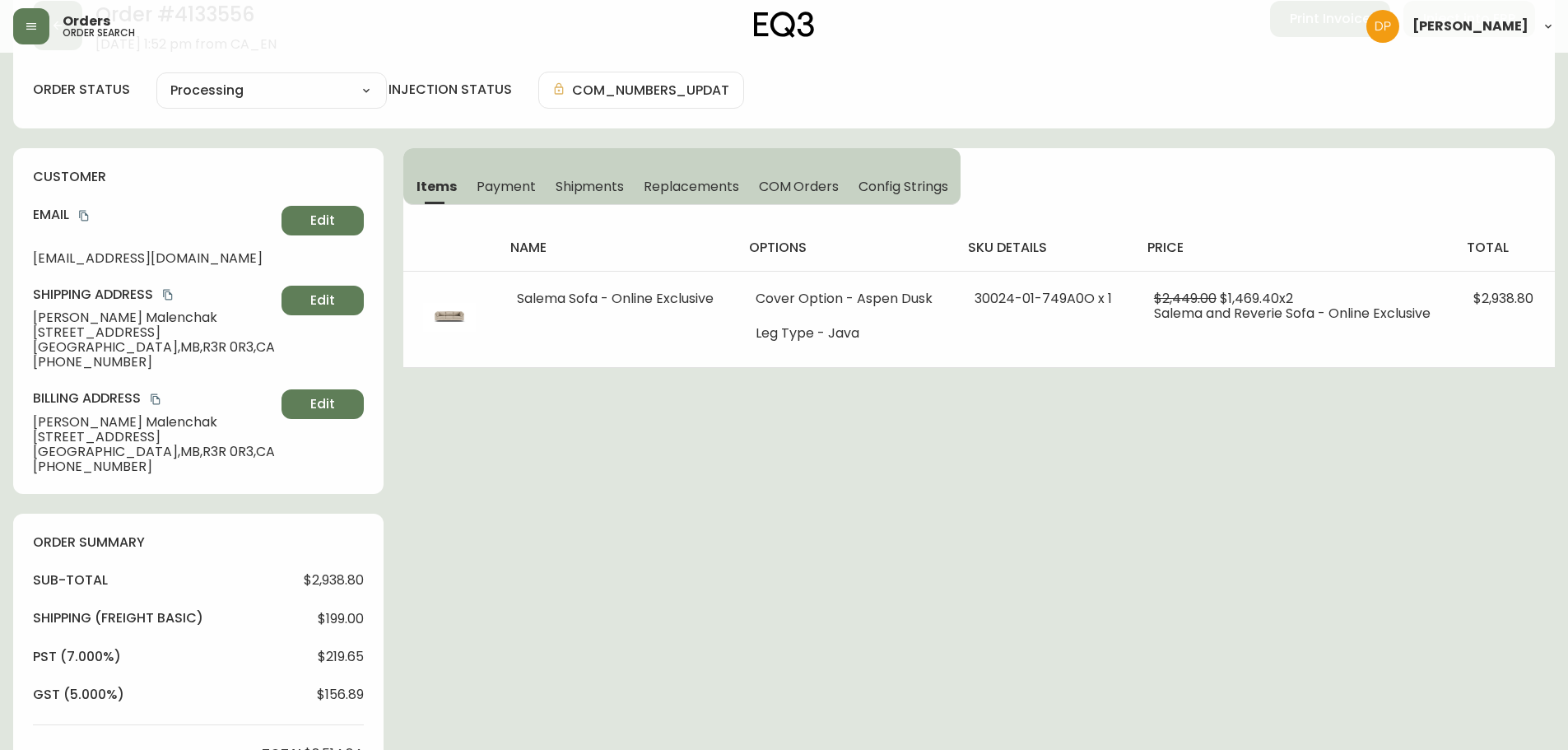
scroll to position [0, 0]
